Goal: Book appointment/travel/reservation

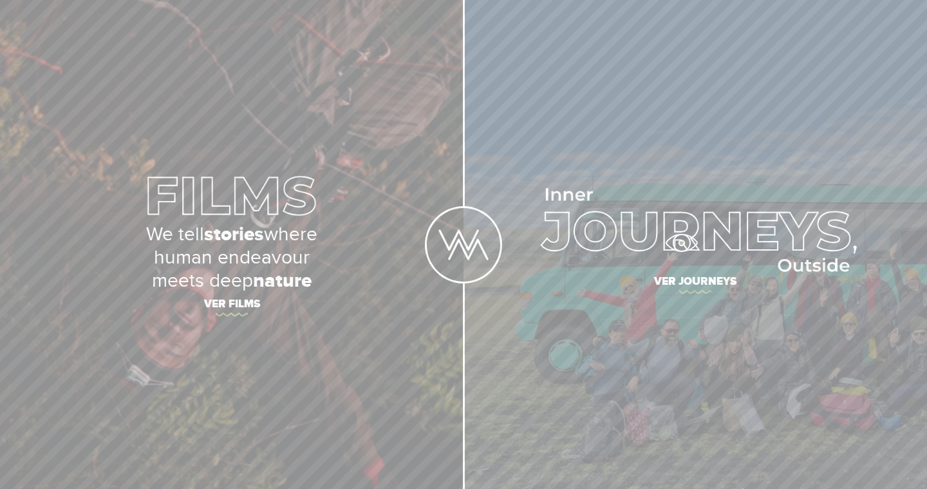
click at [681, 243] on img at bounding box center [695, 230] width 323 height 84
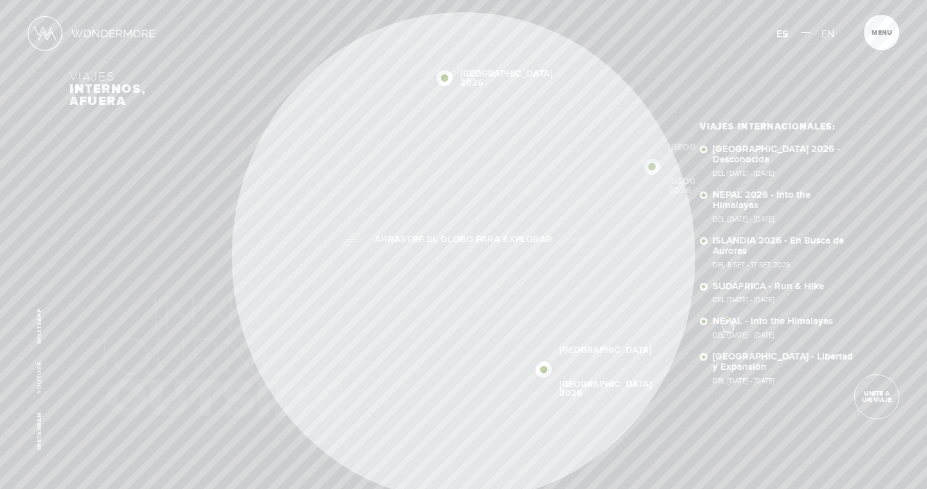
scroll to position [0, -6437]
click at [743, 170] on span "Del 16 - 29 OCT 2026" at bounding box center [785, 173] width 145 height 7
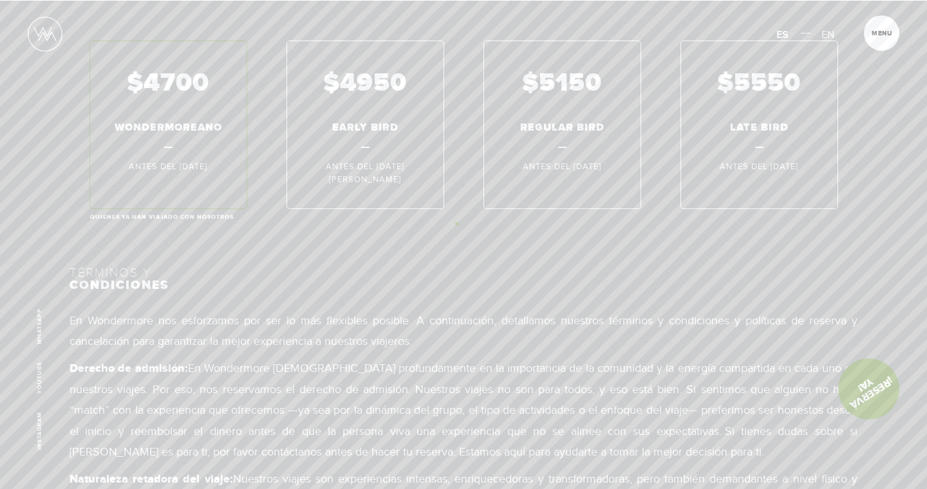
scroll to position [9494, 0]
